Goal: Task Accomplishment & Management: Use online tool/utility

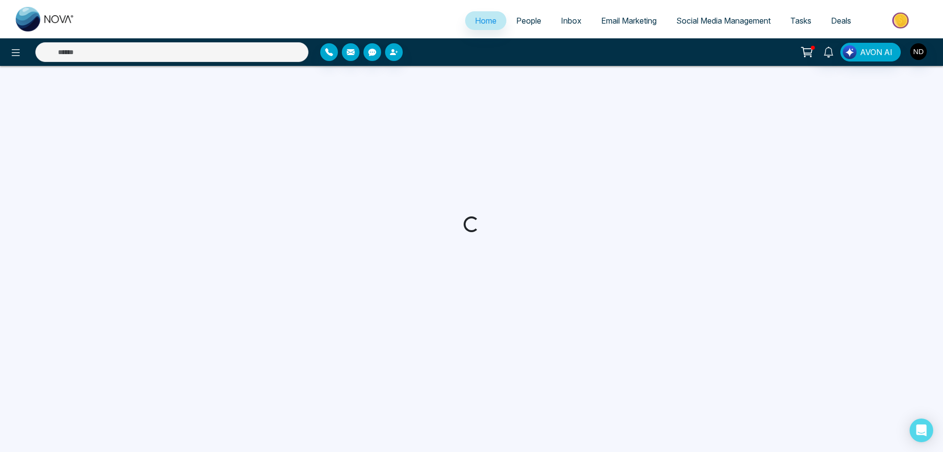
select select "*"
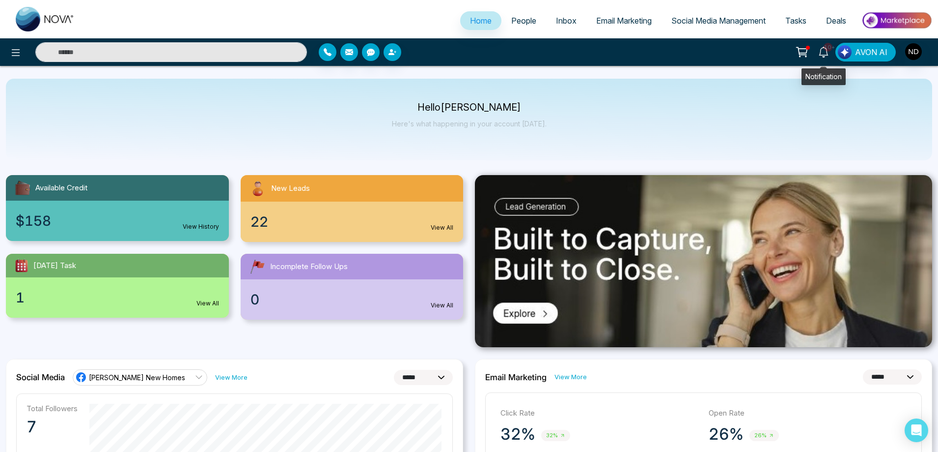
click at [827, 54] on icon at bounding box center [824, 52] width 11 height 11
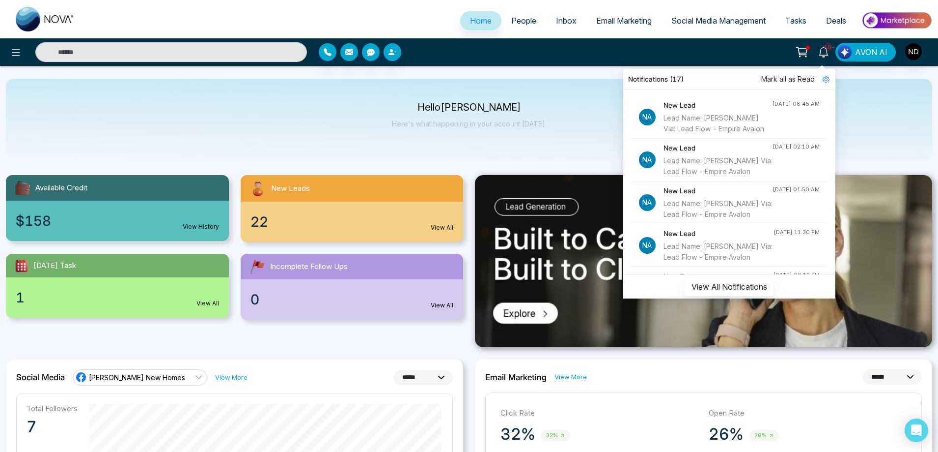
click at [599, 79] on div "Hello [PERSON_NAME] Here's what happening in your account [DATE]." at bounding box center [469, 120] width 927 height 82
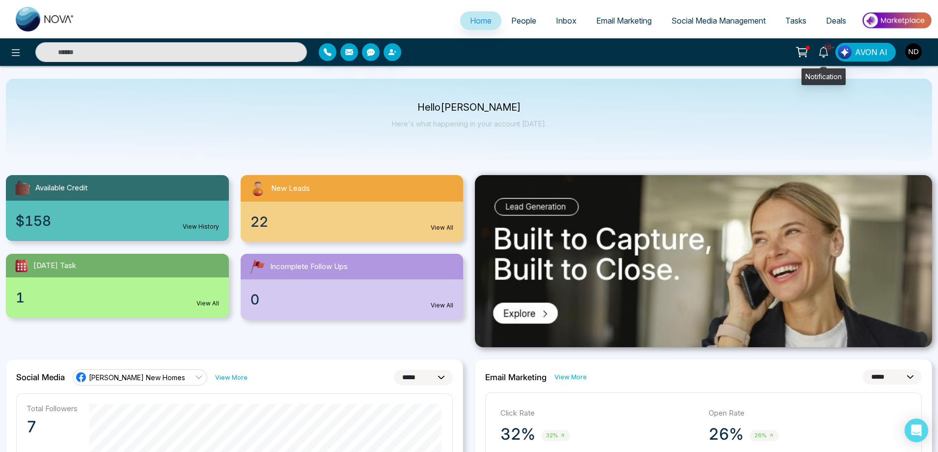
click at [825, 56] on icon at bounding box center [823, 52] width 9 height 11
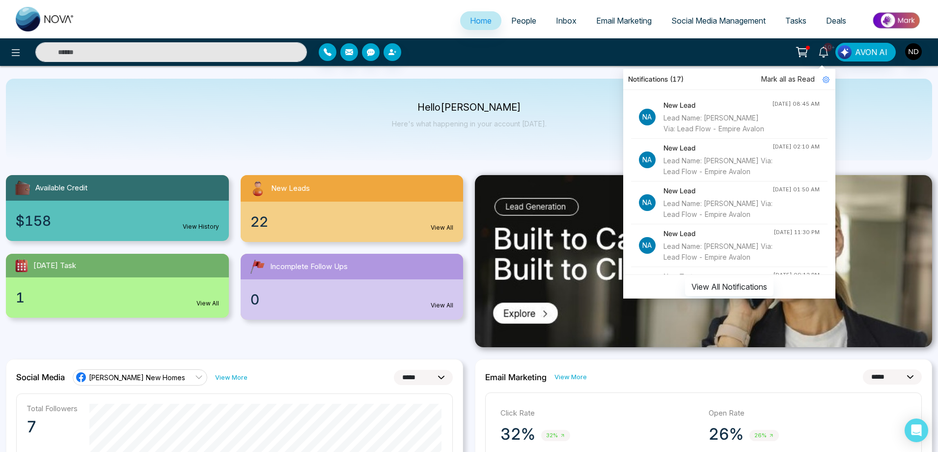
click at [786, 79] on span "Mark all as Read" at bounding box center [789, 79] width 54 height 11
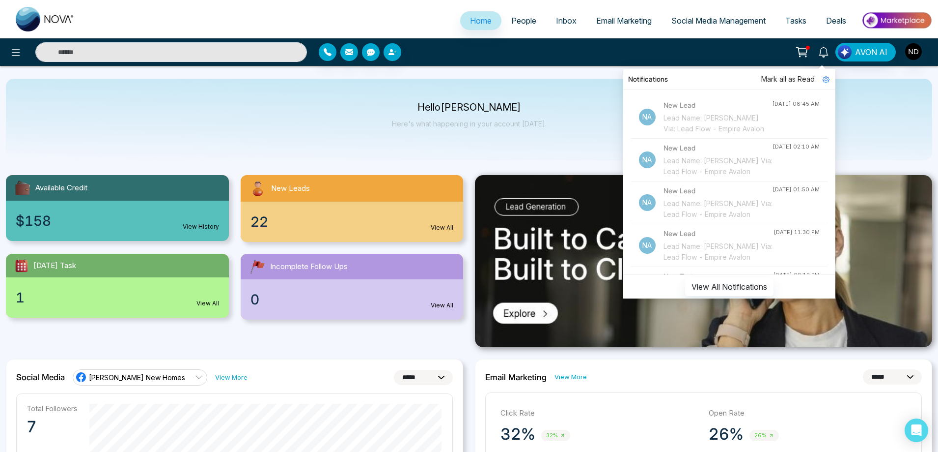
click at [638, 50] on div "Notifications Mark all as Read Na New Lead Lead Name: [PERSON_NAME] Via: Lead F…" at bounding box center [742, 52] width 379 height 19
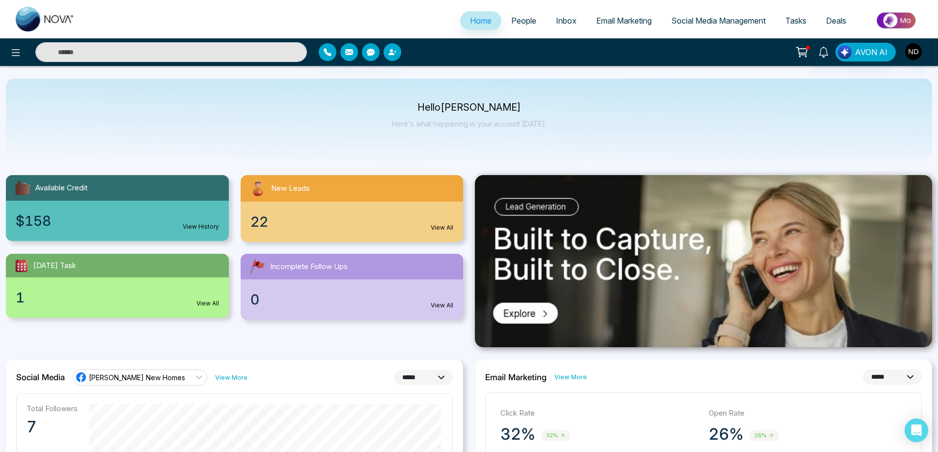
click at [441, 302] on link "View All" at bounding box center [442, 305] width 23 height 9
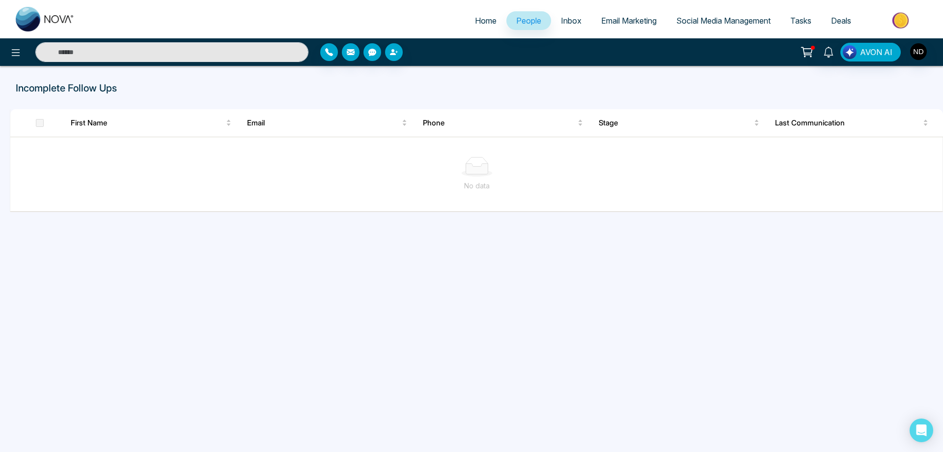
click at [526, 20] on span "People" at bounding box center [528, 21] width 25 height 10
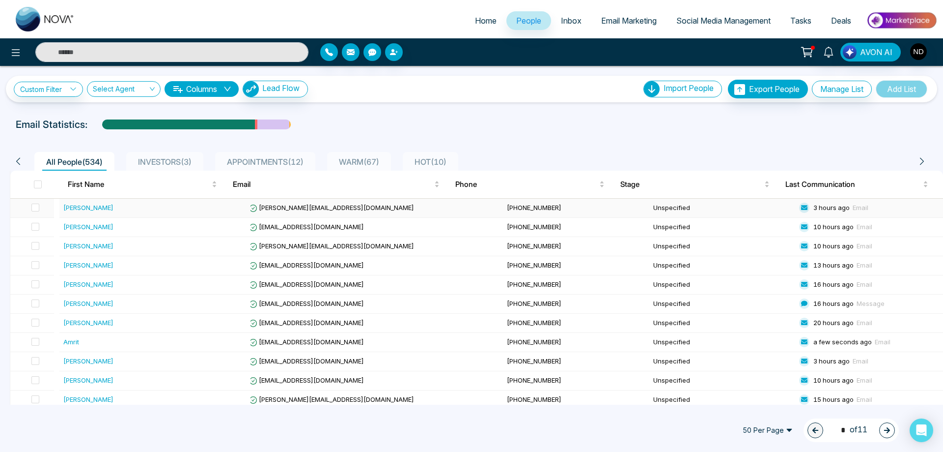
click at [80, 211] on div "[PERSON_NAME]" at bounding box center [88, 207] width 50 height 10
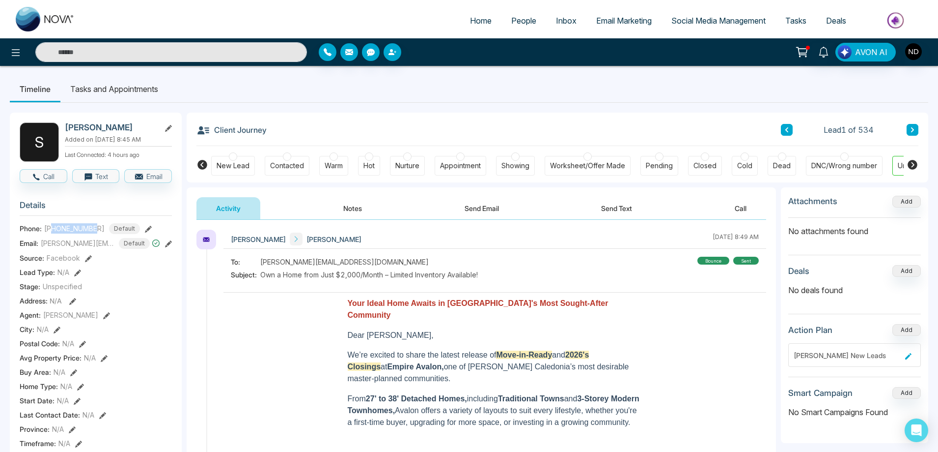
drag, startPoint x: 54, startPoint y: 234, endPoint x: 95, endPoint y: 235, distance: 41.3
click at [95, 233] on span "[PHONE_NUMBER]" at bounding box center [74, 228] width 60 height 10
copy span "2897076475"
click at [67, 127] on h2 "[PERSON_NAME]" at bounding box center [110, 127] width 91 height 10
drag, startPoint x: 65, startPoint y: 126, endPoint x: 118, endPoint y: 127, distance: 53.1
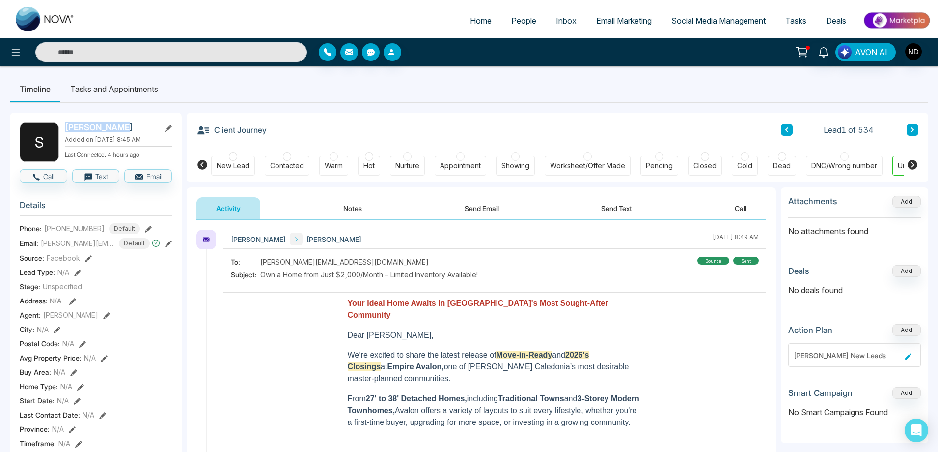
click at [118, 127] on h2 "[PERSON_NAME]" at bounding box center [110, 127] width 91 height 10
copy h2 "[PERSON_NAME]"
click at [910, 128] on icon at bounding box center [912, 130] width 5 height 6
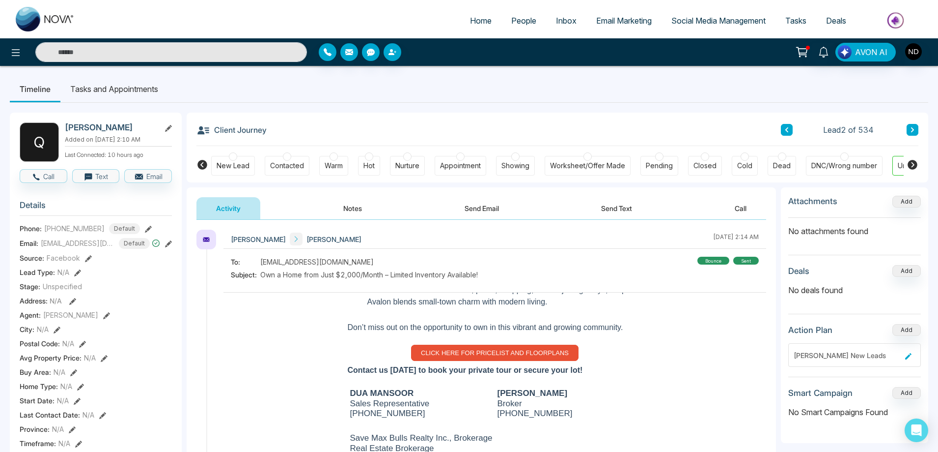
scroll to position [62, 0]
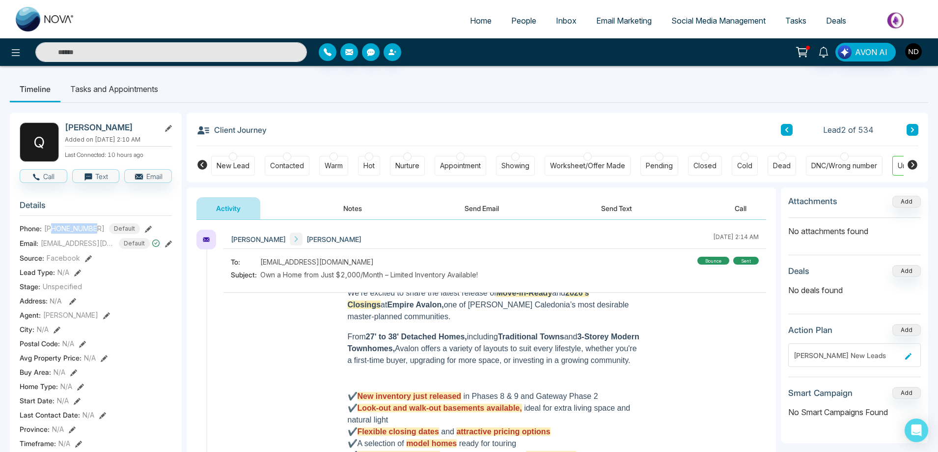
drag, startPoint x: 54, startPoint y: 235, endPoint x: 98, endPoint y: 234, distance: 44.2
click at [98, 234] on div "[PHONE_NUMBER] Default" at bounding box center [92, 228] width 96 height 11
copy span "6477741642"
click at [911, 130] on icon at bounding box center [912, 130] width 5 height 6
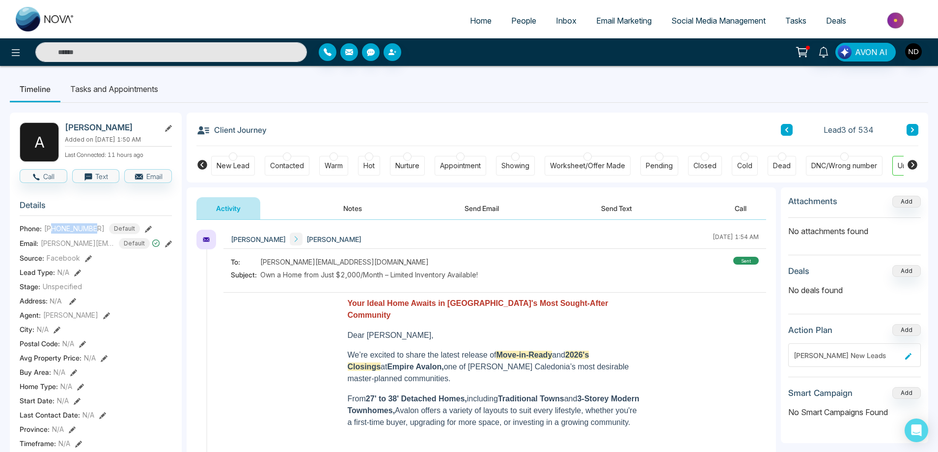
drag, startPoint x: 53, startPoint y: 237, endPoint x: 98, endPoint y: 231, distance: 45.2
click at [98, 231] on div "[PHONE_NUMBER] Default" at bounding box center [92, 228] width 96 height 11
copy span "4374840801"
click at [911, 129] on icon at bounding box center [912, 130] width 5 height 6
drag, startPoint x: 54, startPoint y: 235, endPoint x: 100, endPoint y: 230, distance: 46.4
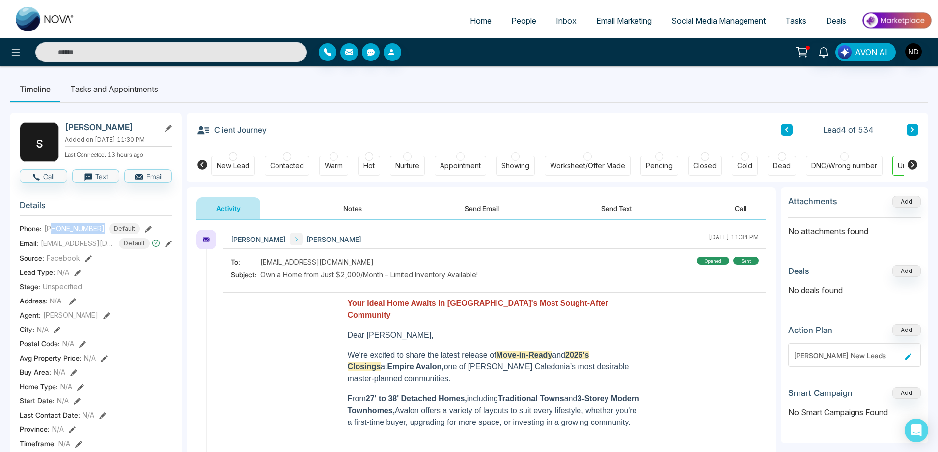
click at [100, 230] on div "[PHONE_NUMBER] Default" at bounding box center [92, 228] width 96 height 11
copy span "5199025891"
click at [914, 127] on icon at bounding box center [912, 130] width 5 height 6
drag, startPoint x: 54, startPoint y: 235, endPoint x: 99, endPoint y: 231, distance: 45.4
click at [99, 231] on div "[PHONE_NUMBER] Default" at bounding box center [92, 228] width 96 height 11
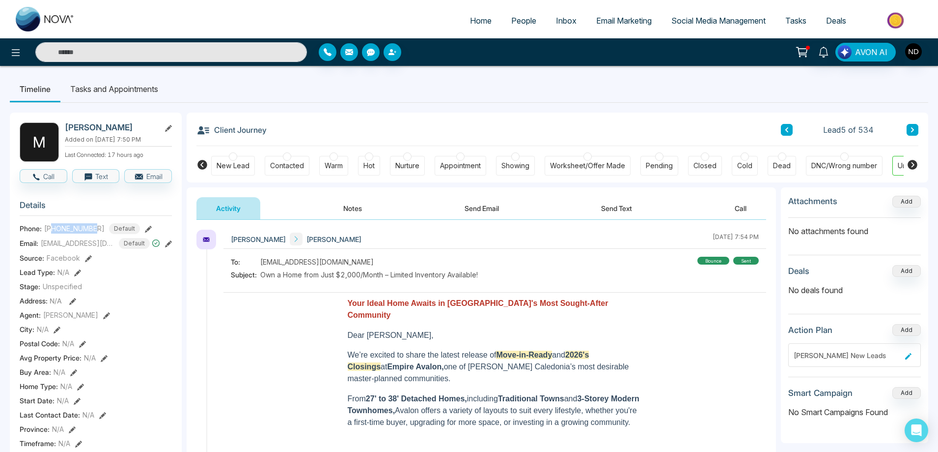
copy span "2896897216"
click at [913, 131] on icon at bounding box center [912, 129] width 3 height 5
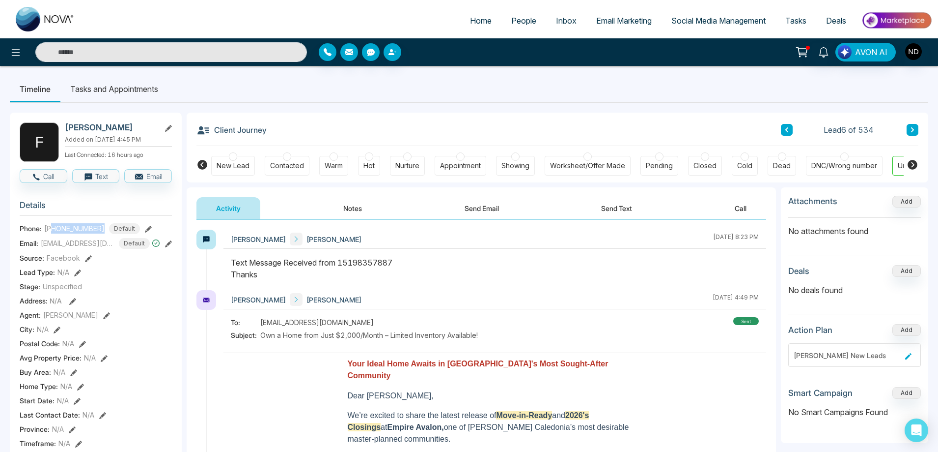
drag, startPoint x: 53, startPoint y: 233, endPoint x: 100, endPoint y: 233, distance: 47.2
click at [100, 233] on div "[PHONE_NUMBER] Default" at bounding box center [92, 228] width 96 height 11
copy span "5198357887"
click at [914, 128] on icon at bounding box center [912, 130] width 5 height 6
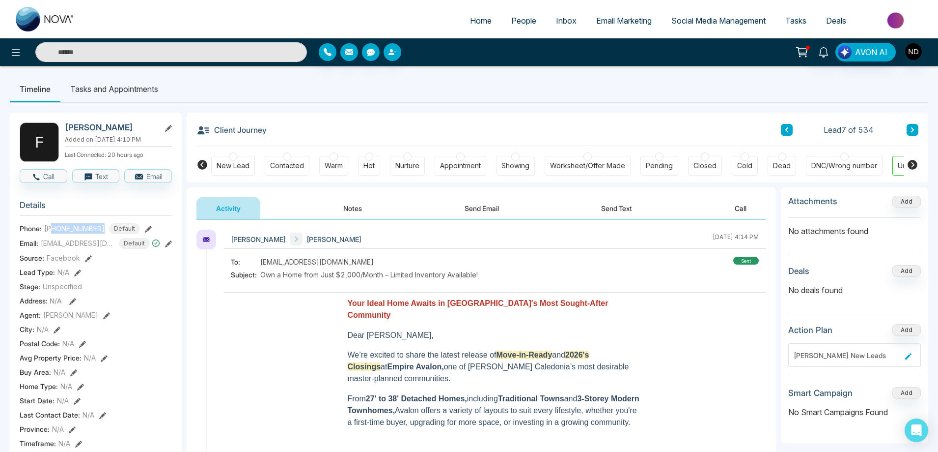
drag, startPoint x: 54, startPoint y: 235, endPoint x: 102, endPoint y: 235, distance: 48.2
click at [102, 234] on div "[PHONE_NUMBER] Default" at bounding box center [92, 228] width 96 height 11
click at [910, 129] on icon at bounding box center [912, 130] width 5 height 6
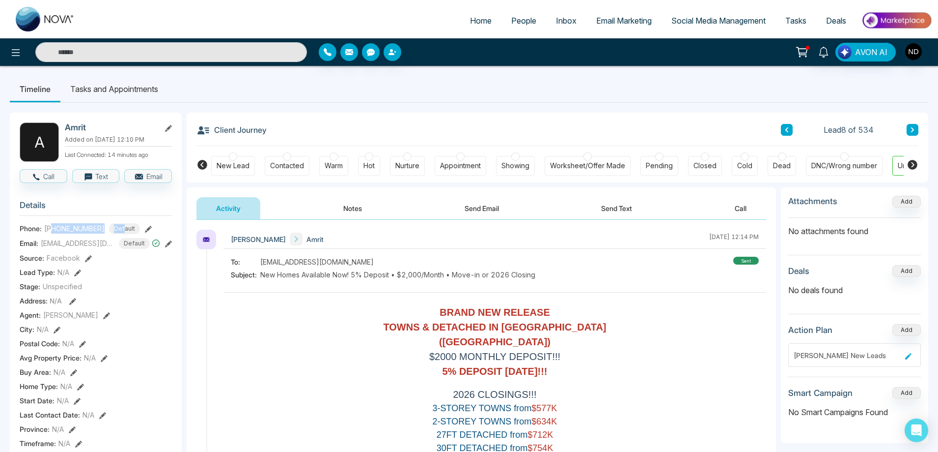
drag, startPoint x: 52, startPoint y: 234, endPoint x: 118, endPoint y: 231, distance: 66.4
click at [118, 231] on div "[PHONE_NUMBER] Default" at bounding box center [92, 228] width 96 height 11
click at [85, 229] on span "[PHONE_NUMBER]" at bounding box center [74, 228] width 60 height 10
drag, startPoint x: 52, startPoint y: 235, endPoint x: 96, endPoint y: 229, distance: 44.7
click at [96, 229] on div "[PHONE_NUMBER] Default" at bounding box center [92, 228] width 96 height 11
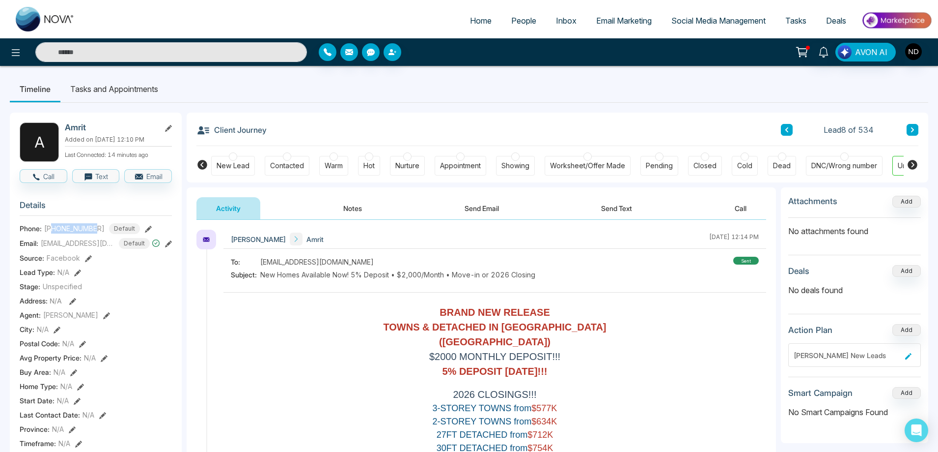
copy span "6476180023"
click at [626, 23] on span "Email Marketing" at bounding box center [624, 21] width 56 height 10
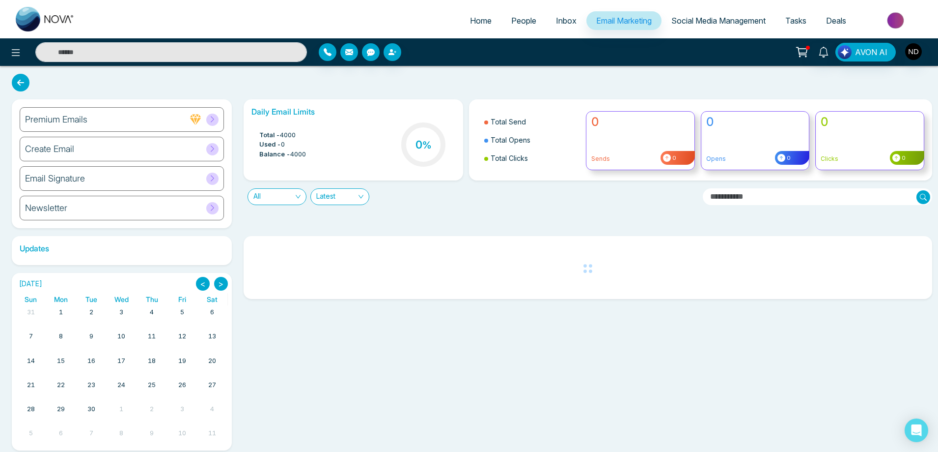
click at [54, 143] on div "Create Email" at bounding box center [122, 149] width 204 height 25
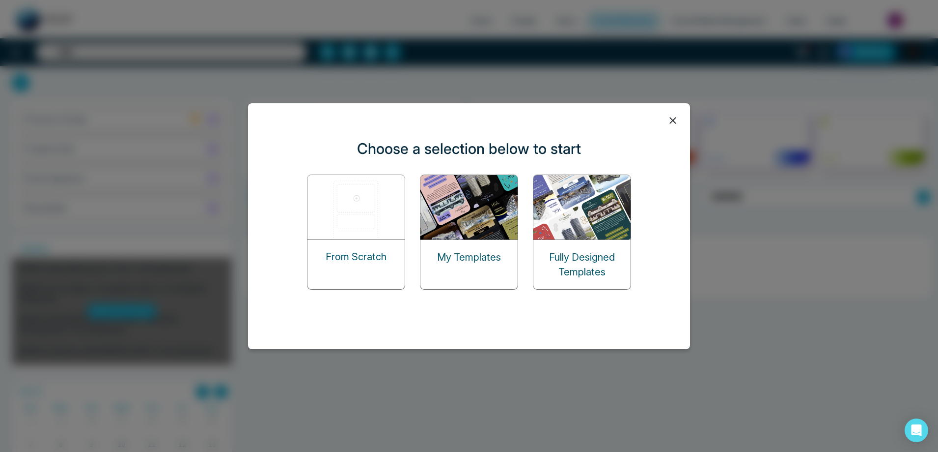
click at [458, 210] on img at bounding box center [470, 207] width 98 height 64
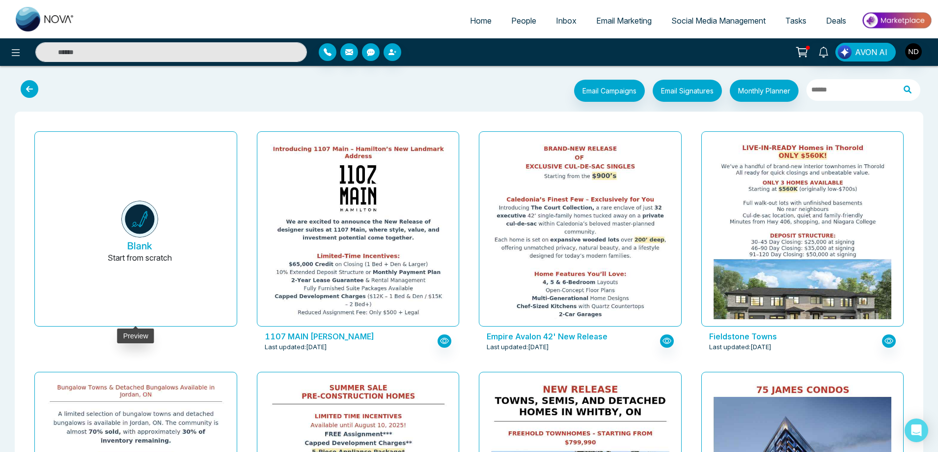
click at [146, 231] on img at bounding box center [139, 218] width 37 height 37
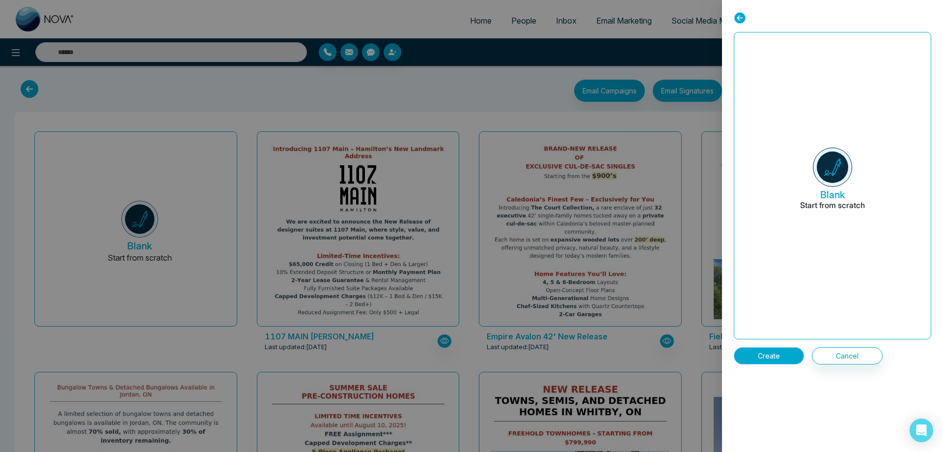
click at [763, 355] on button "Create" at bounding box center [769, 355] width 70 height 17
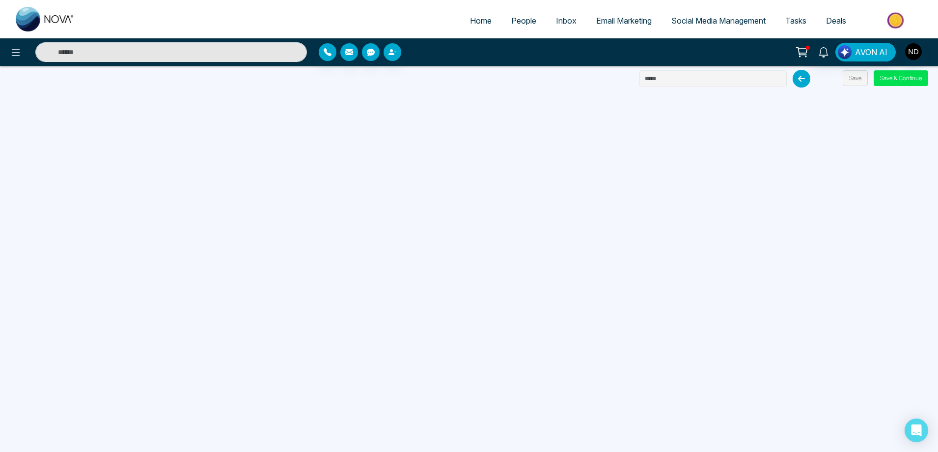
drag, startPoint x: 669, startPoint y: 74, endPoint x: 650, endPoint y: 77, distance: 19.9
click at [650, 77] on input "text" at bounding box center [713, 78] width 147 height 17
type input "**********"
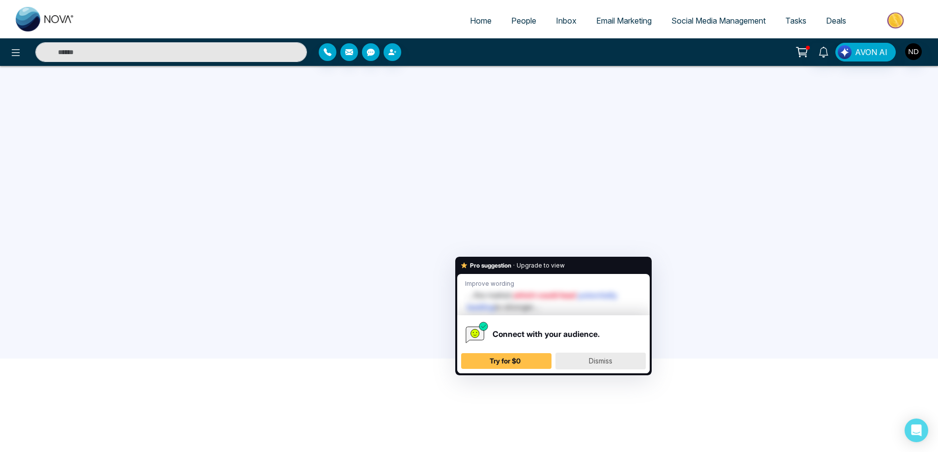
click at [592, 363] on span "Dismiss" at bounding box center [601, 360] width 24 height 8
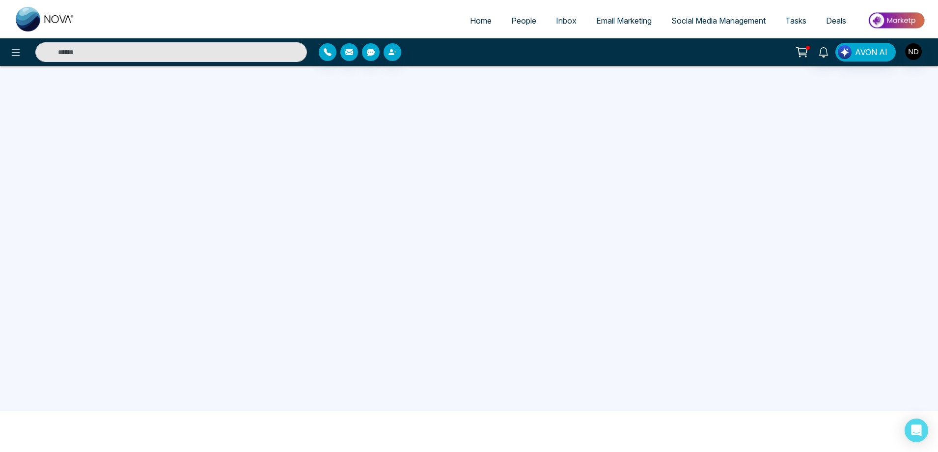
scroll to position [0, 0]
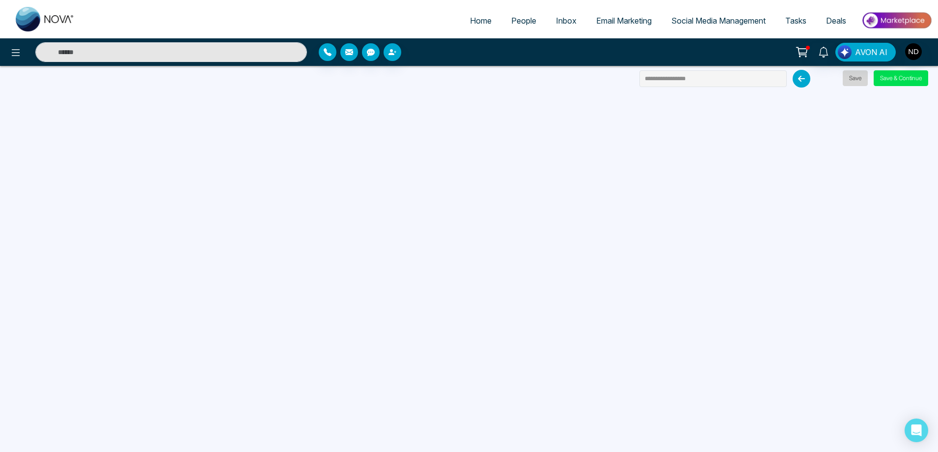
click at [855, 78] on button "Save" at bounding box center [855, 78] width 25 height 16
click at [628, 19] on span "Email Marketing" at bounding box center [624, 21] width 56 height 10
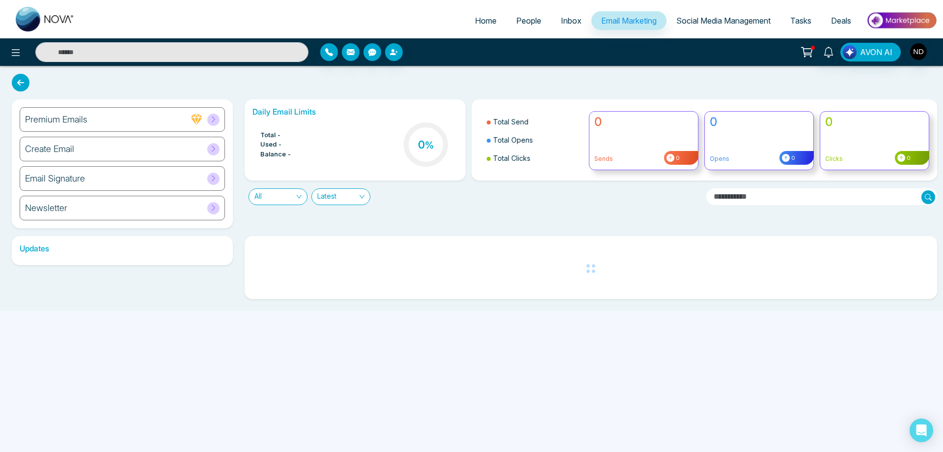
click at [72, 144] on h6 "Create Email" at bounding box center [49, 148] width 49 height 11
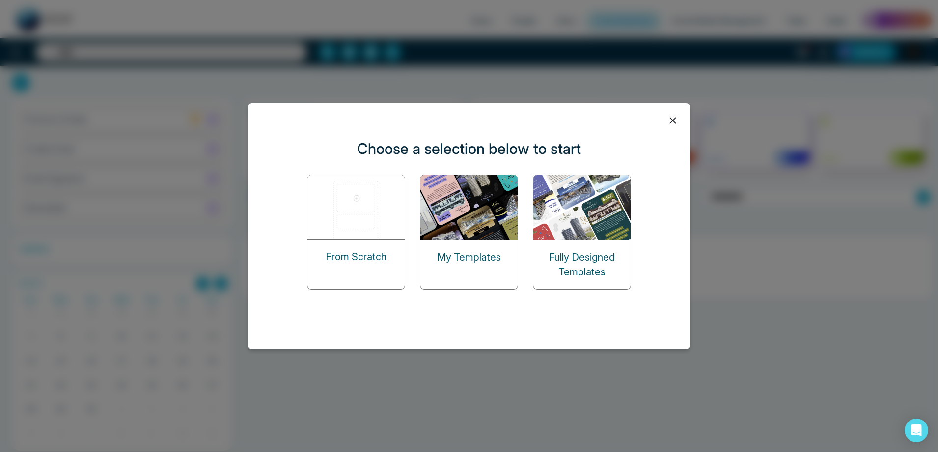
click at [502, 228] on img at bounding box center [470, 207] width 98 height 64
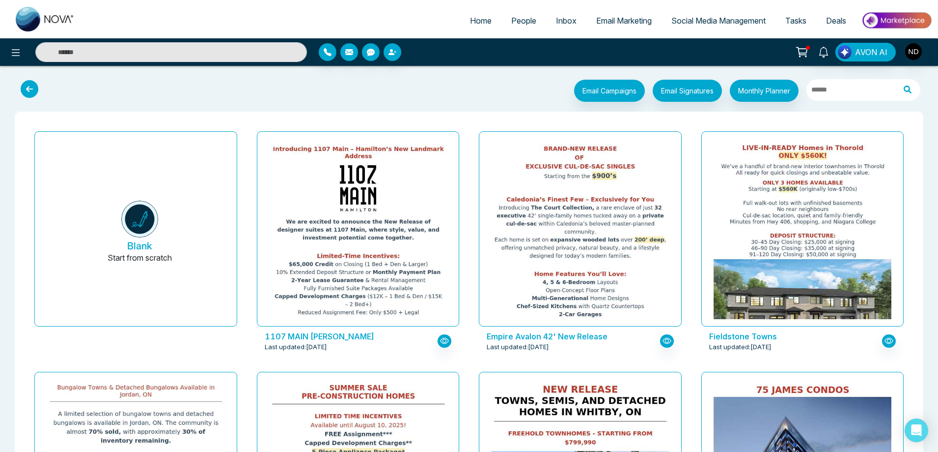
click at [31, 85] on icon at bounding box center [30, 89] width 18 height 18
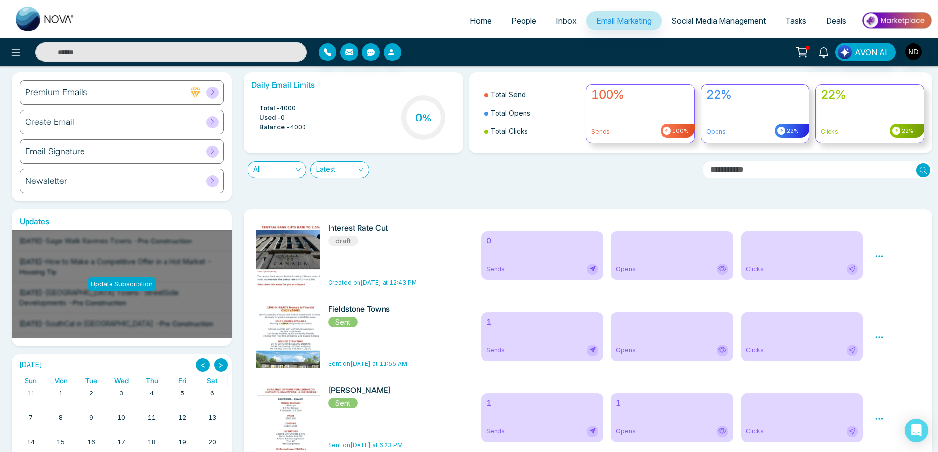
scroll to position [147, 0]
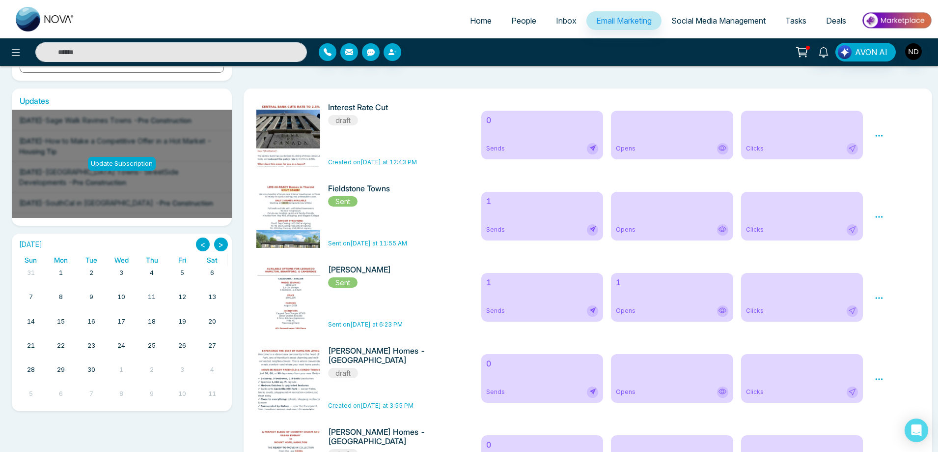
click at [880, 298] on icon at bounding box center [879, 297] width 7 height 1
click at [882, 137] on icon at bounding box center [879, 135] width 9 height 9
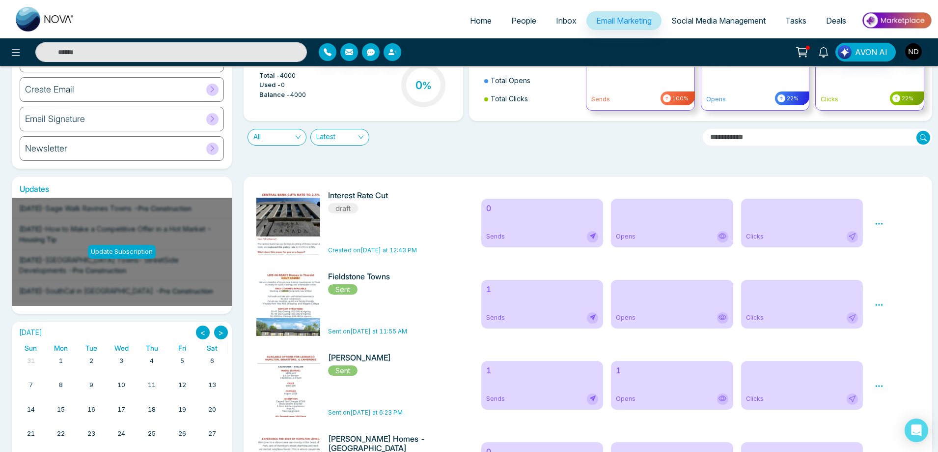
scroll to position [0, 0]
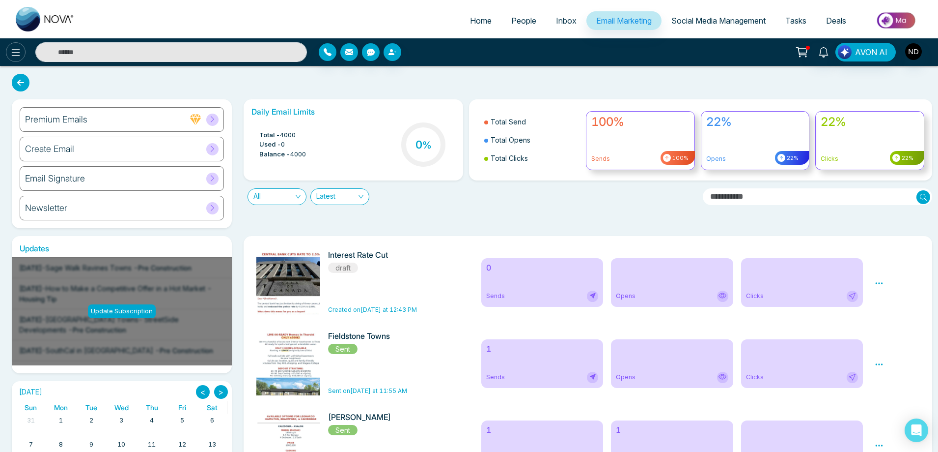
click at [19, 52] on icon at bounding box center [16, 53] width 12 height 12
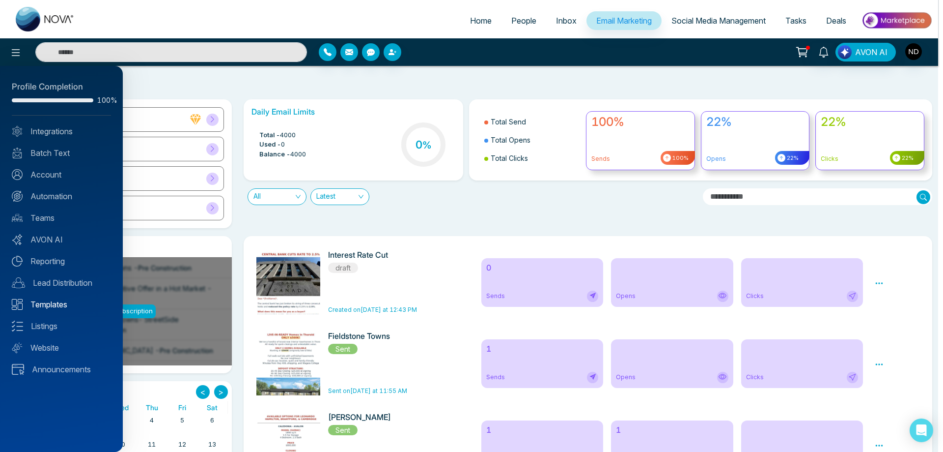
click at [50, 308] on link "Templates" at bounding box center [61, 304] width 99 height 12
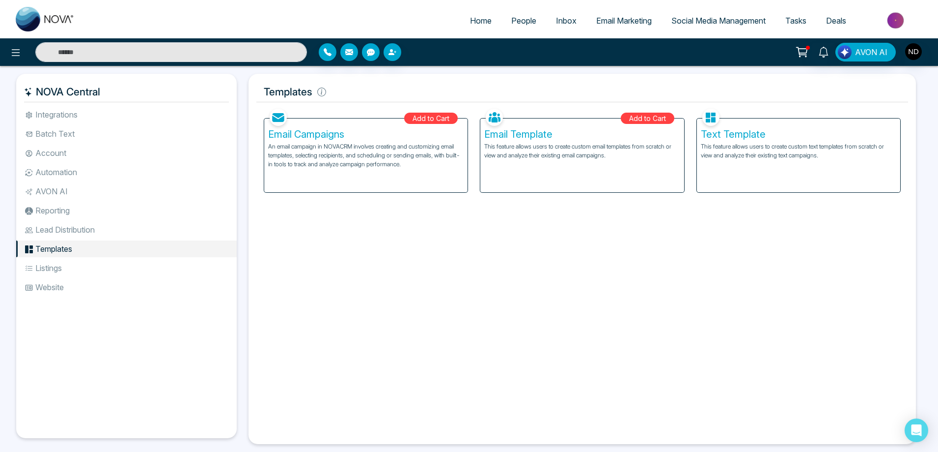
click at [573, 144] on p "This feature allows users to create custom email templates from scratch or view…" at bounding box center [582, 151] width 196 height 18
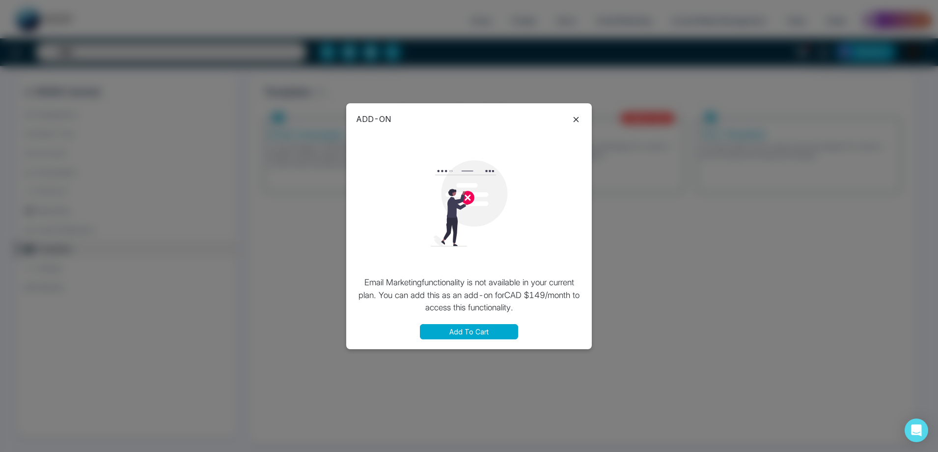
click at [573, 117] on icon at bounding box center [576, 119] width 12 height 12
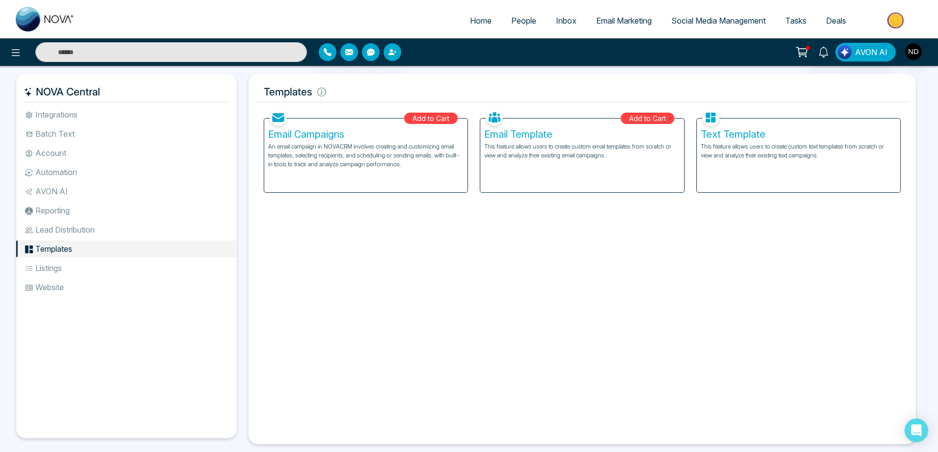
click at [776, 138] on h5 "Text Template" at bounding box center [799, 134] width 196 height 12
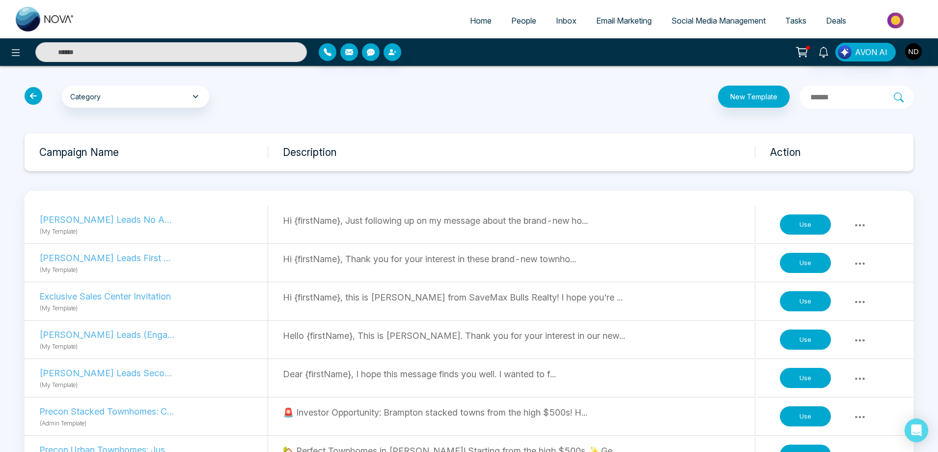
click at [521, 21] on span "People" at bounding box center [523, 21] width 25 height 10
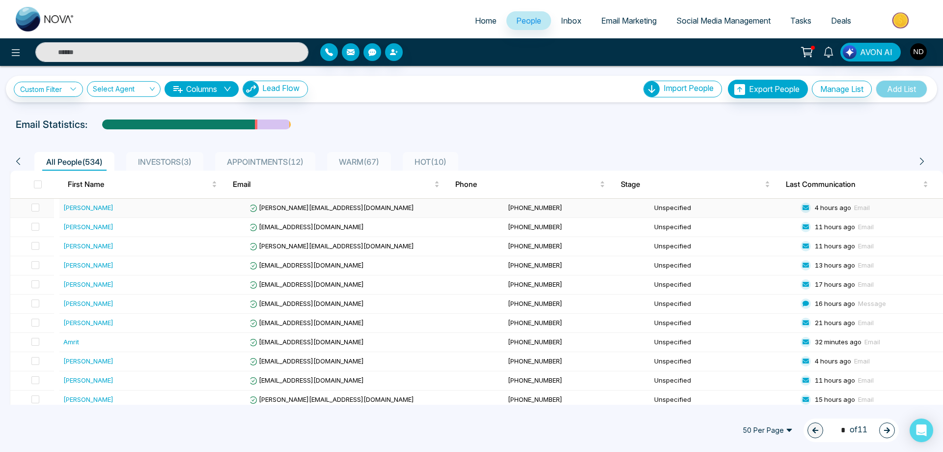
click at [79, 209] on div "[PERSON_NAME]" at bounding box center [88, 207] width 50 height 10
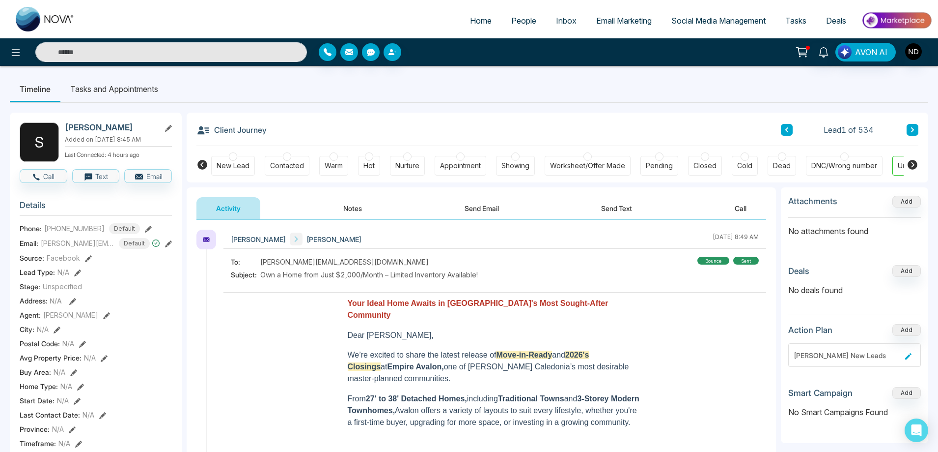
scroll to position [0, 38]
